Goal: Transaction & Acquisition: Purchase product/service

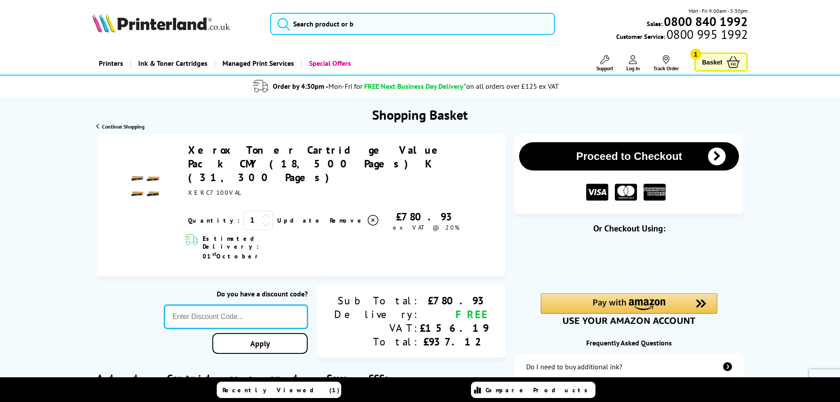
click at [228, 305] on input "text" at bounding box center [236, 317] width 144 height 24
paste input "LOYALTY2025"
type input "LOYALTY2025"
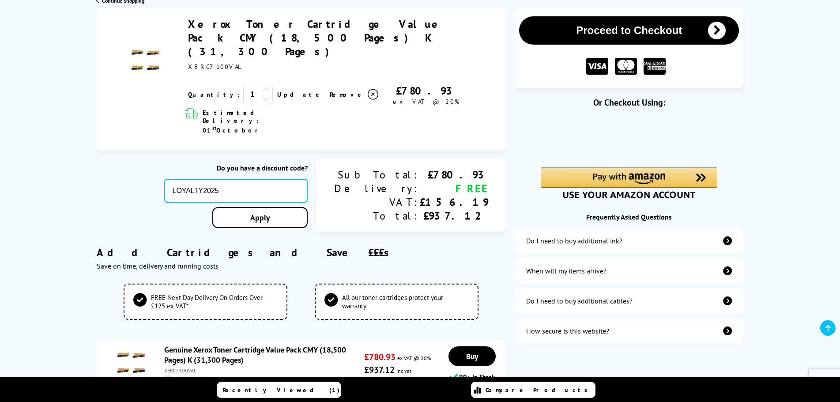
scroll to position [132, 0]
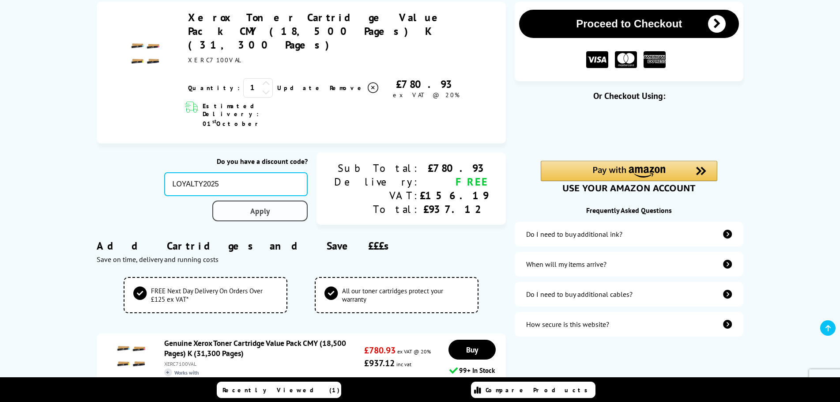
click at [292, 201] on link "Apply" at bounding box center [259, 211] width 95 height 21
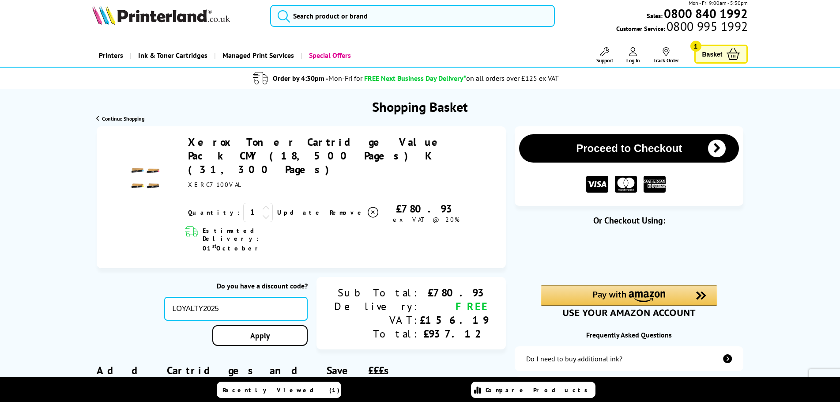
scroll to position [0, 0]
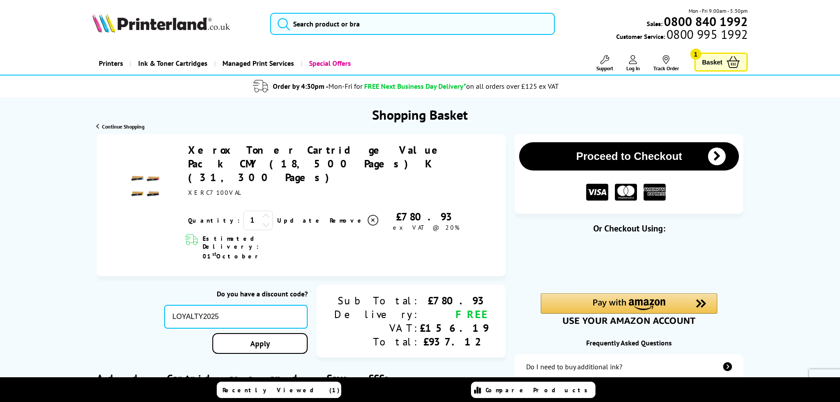
click at [670, 155] on button "Proceed to Checkout" at bounding box center [629, 156] width 220 height 28
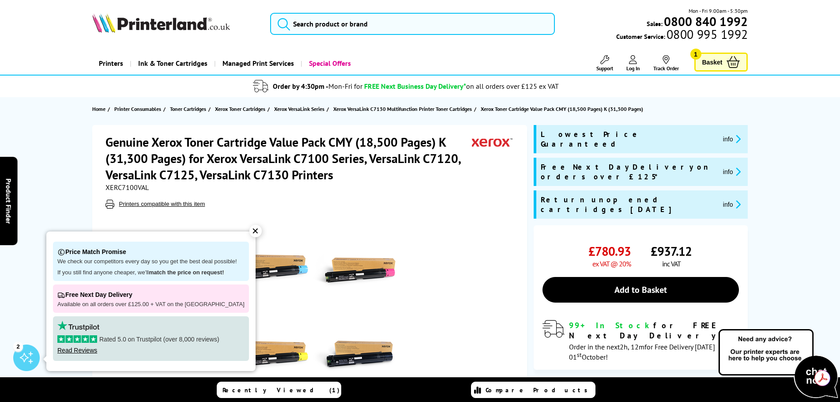
click at [714, 61] on span "Basket" at bounding box center [713, 62] width 20 height 12
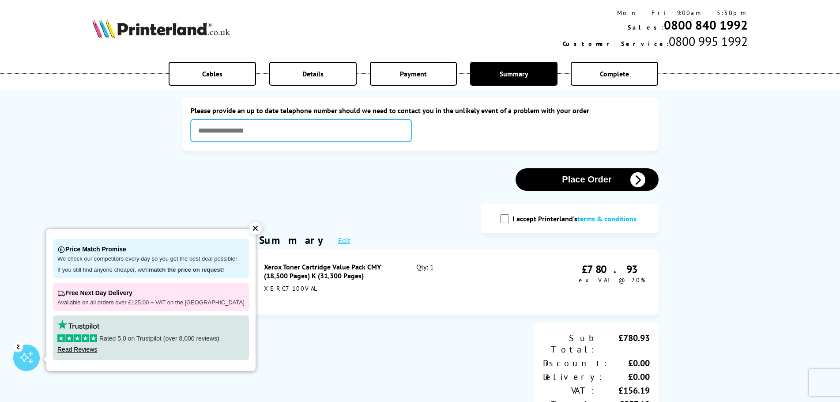
click at [259, 131] on input "text" at bounding box center [301, 130] width 221 height 23
type input "**********"
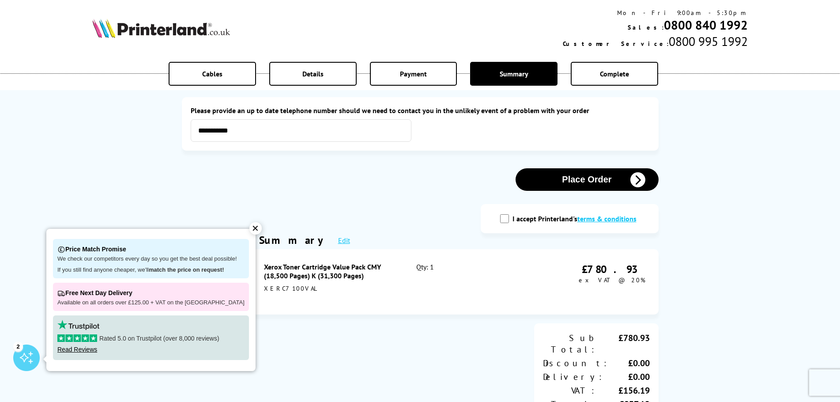
click at [505, 222] on input "I accept Printerland's terms & conditions" at bounding box center [504, 218] width 9 height 9
checkbox input "true"
click at [593, 182] on button "Place Order" at bounding box center [587, 179] width 143 height 23
